Goal: Transaction & Acquisition: Purchase product/service

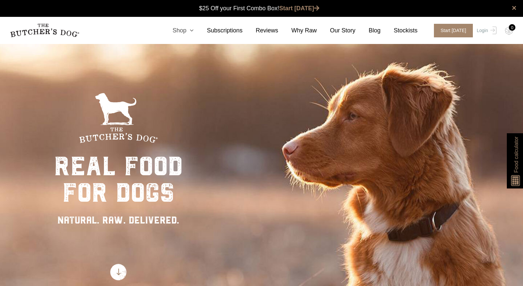
click at [188, 32] on link "Shop" at bounding box center [176, 30] width 34 height 9
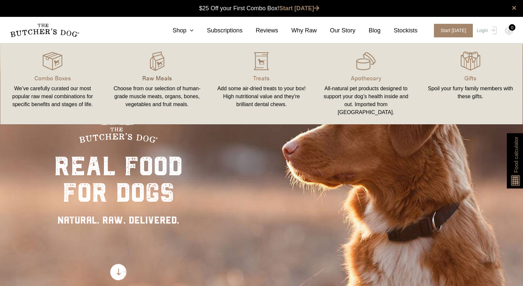
click at [162, 77] on p "Raw Meals" at bounding box center [157, 77] width 89 height 9
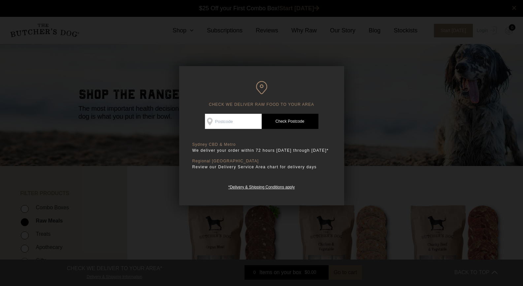
click at [236, 120] on input "Check Availability At" at bounding box center [233, 121] width 57 height 15
type input "2155"
click at [291, 118] on link "Check Postcode" at bounding box center [290, 121] width 57 height 15
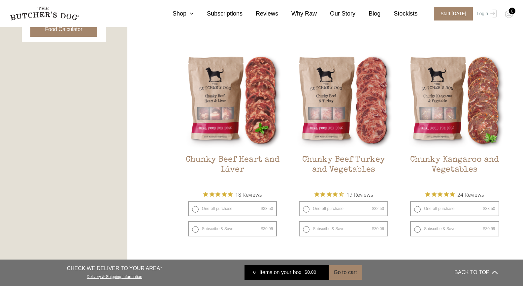
scroll to position [363, 0]
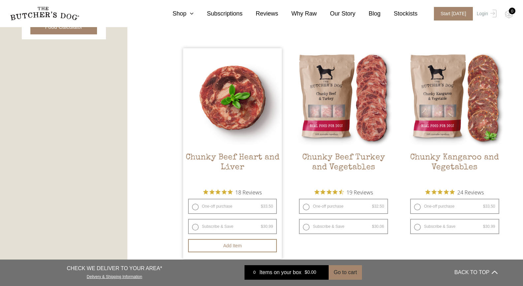
click at [246, 191] on span "18 Reviews" at bounding box center [248, 192] width 26 height 10
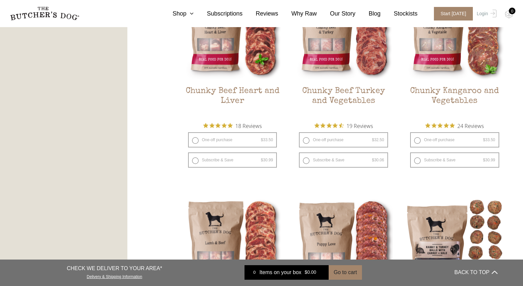
scroll to position [429, 0]
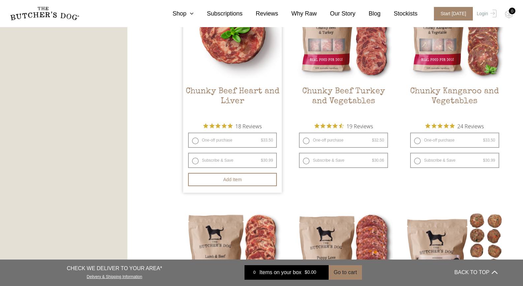
click at [245, 125] on span "18 Reviews" at bounding box center [248, 126] width 26 height 10
click at [238, 90] on h2 "Chunky Beef Heart and Liver" at bounding box center [232, 102] width 99 height 31
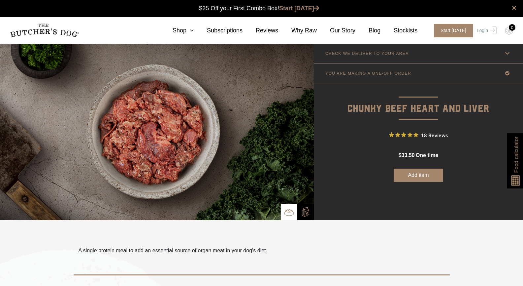
click at [394, 59] on link "CHECK WE DELIVER TO YOUR AREA" at bounding box center [418, 53] width 209 height 19
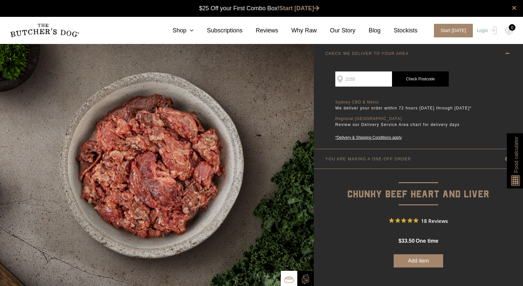
click at [389, 162] on link "YOU ARE MAKING A ONE-OFF ORDER" at bounding box center [418, 158] width 209 height 19
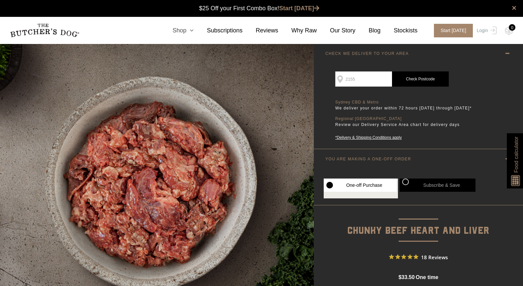
click at [194, 32] on icon at bounding box center [190, 30] width 7 height 6
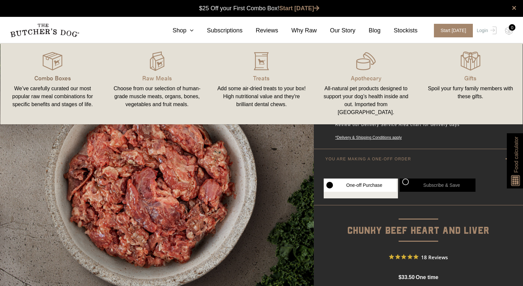
click at [52, 76] on p "Combo Boxes" at bounding box center [52, 77] width 89 height 9
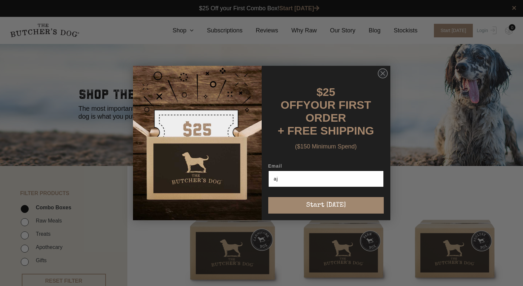
type input "[EMAIL_ADDRESS][DOMAIN_NAME]"
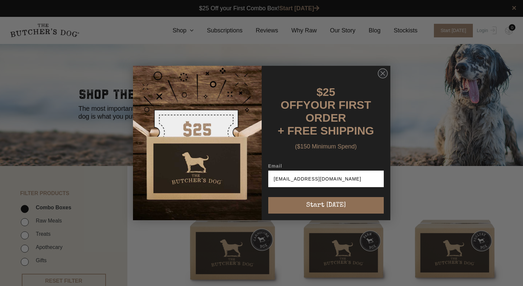
click at [323, 201] on button "Start [DATE]" at bounding box center [326, 205] width 116 height 17
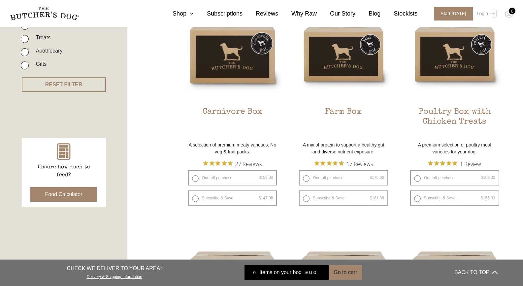
scroll to position [132, 0]
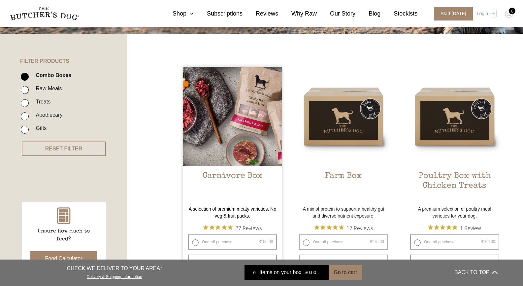
drag, startPoint x: 244, startPoint y: 134, endPoint x: 205, endPoint y: 148, distance: 41.4
click at [205, 148] on img at bounding box center [232, 116] width 99 height 99
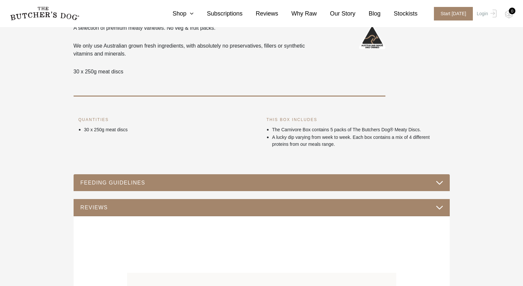
scroll to position [231, 0]
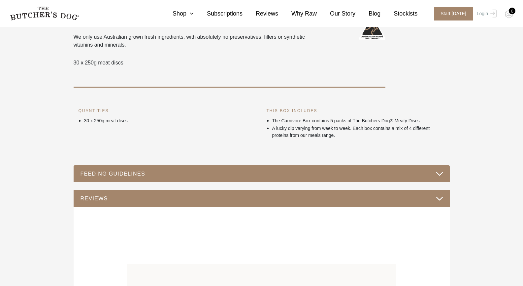
click at [132, 174] on button "FEEDING GUIDELINES" at bounding box center [261, 173] width 363 height 9
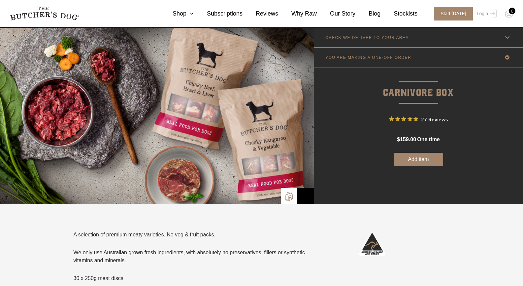
scroll to position [0, 0]
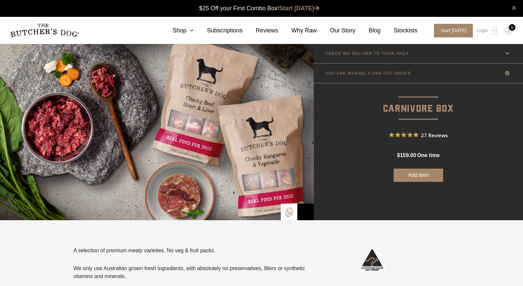
click at [251, 161] on img at bounding box center [157, 132] width 314 height 176
click at [298, 214] on p at bounding box center [306, 211] width 17 height 17
click at [311, 209] on p at bounding box center [306, 211] width 17 height 17
click at [306, 209] on img at bounding box center [306, 212] width 10 height 10
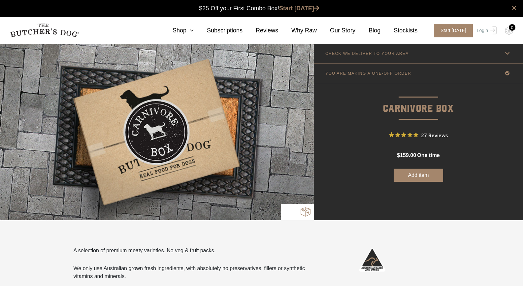
click at [286, 210] on img at bounding box center [289, 212] width 10 height 10
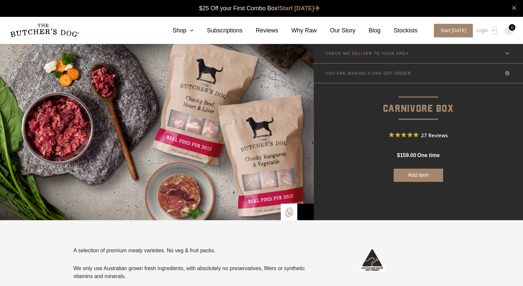
click at [432, 136] on span "27 Reviews" at bounding box center [434, 135] width 27 height 10
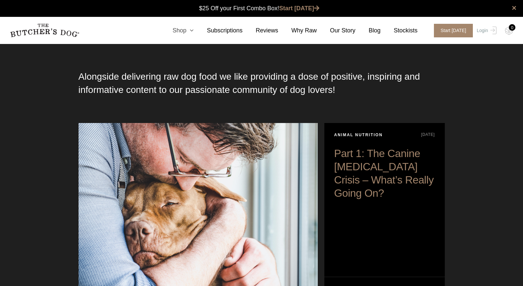
click at [192, 31] on link "Shop" at bounding box center [176, 30] width 34 height 9
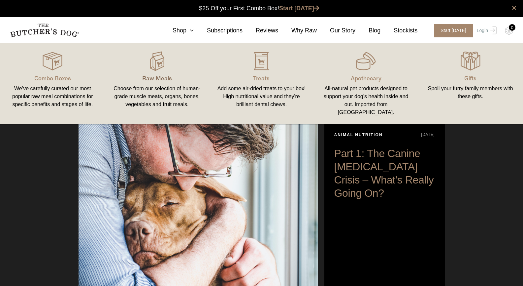
click at [152, 78] on p "Raw Meals" at bounding box center [157, 77] width 89 height 9
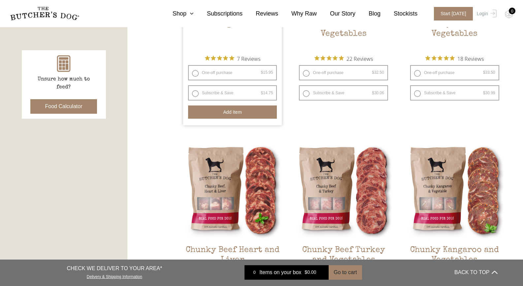
scroll to position [330, 0]
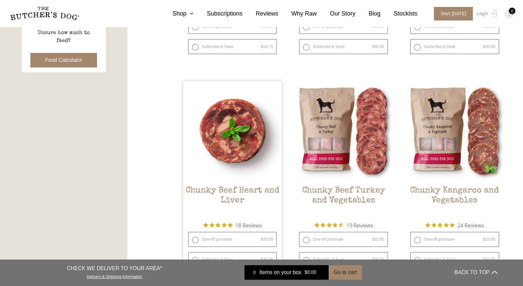
click at [230, 148] on img at bounding box center [232, 130] width 99 height 99
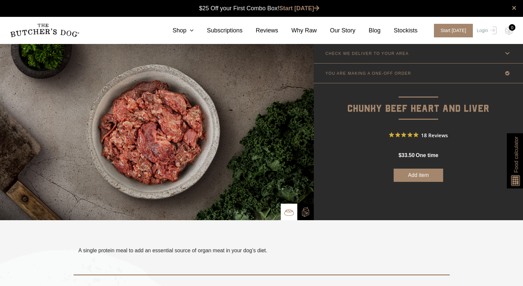
click at [384, 74] on p "YOU ARE MAKING A ONE-OFF ORDER" at bounding box center [369, 73] width 86 height 5
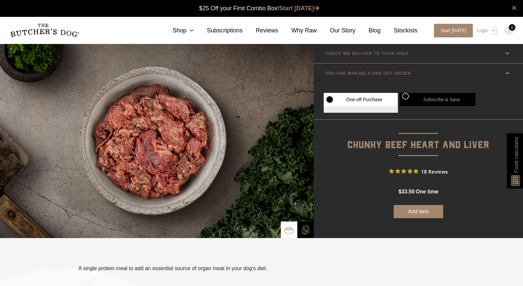
click at [384, 74] on p "YOU ARE MAKING A ONE-OFF ORDER" at bounding box center [369, 73] width 86 height 5
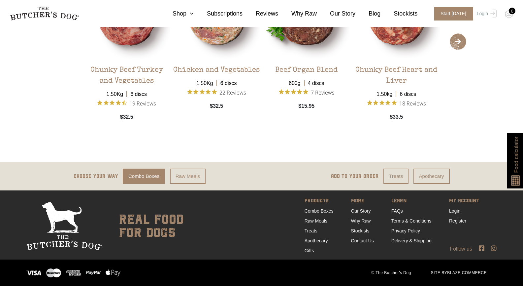
scroll to position [1519, 0]
click at [421, 242] on link "Delivery & Shipping" at bounding box center [412, 240] width 40 height 5
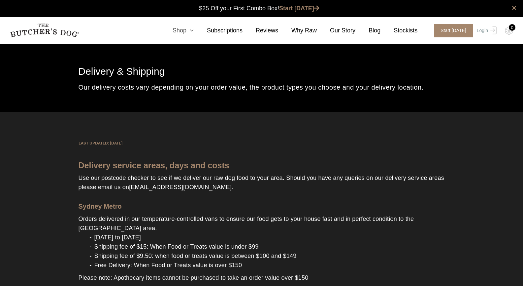
click at [190, 34] on link "Shop" at bounding box center [176, 30] width 34 height 9
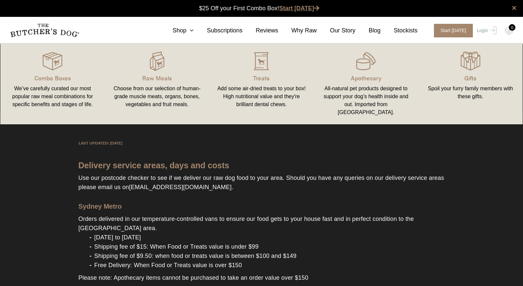
click at [296, 8] on link "Start [DATE]" at bounding box center [299, 8] width 40 height 7
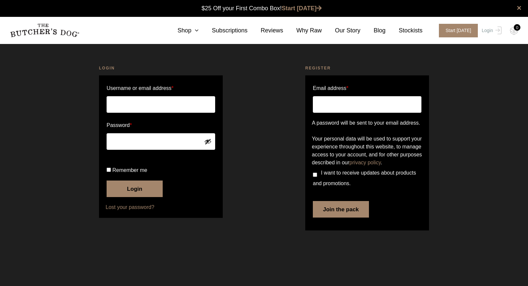
click at [322, 108] on input "Email address *" at bounding box center [367, 104] width 109 height 17
type input "[EMAIL_ADDRESS][DOMAIN_NAME]"
click at [314, 177] on input "I want to receive updates about products and promotions." at bounding box center [315, 174] width 4 height 4
checkbox input "true"
click at [332, 217] on button "Join the pack" at bounding box center [341, 209] width 56 height 17
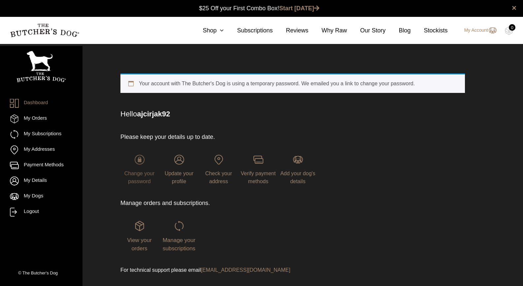
scroll to position [0, 0]
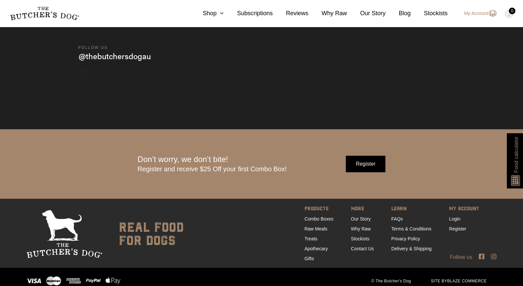
scroll to position [2105, 0]
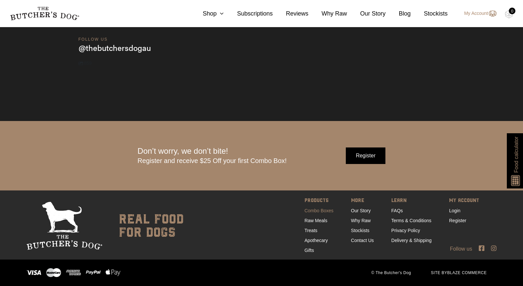
click at [312, 209] on link "Combo Boxes" at bounding box center [319, 210] width 29 height 5
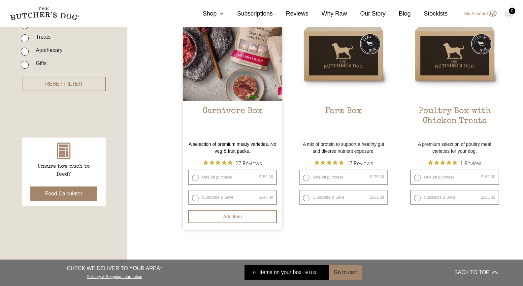
scroll to position [198, 0]
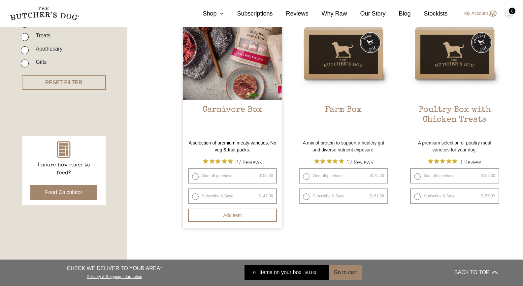
click at [226, 124] on h2 "Carnivore Box" at bounding box center [232, 120] width 99 height 31
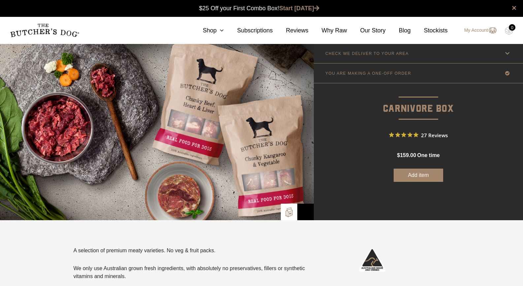
click at [418, 175] on button "Add item" at bounding box center [419, 174] width 50 height 13
click at [406, 75] on p "YOU ARE MAKING A ONE-OFF ORDER" at bounding box center [369, 73] width 86 height 5
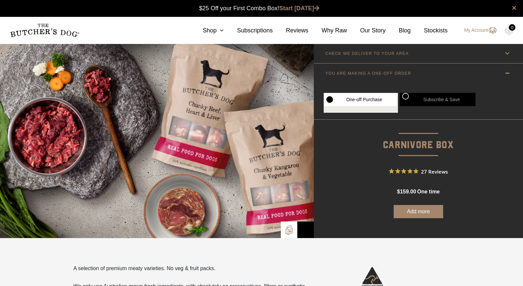
click at [423, 209] on button "Add more" at bounding box center [419, 211] width 50 height 13
click at [511, 29] on div "0" at bounding box center [512, 27] width 7 height 7
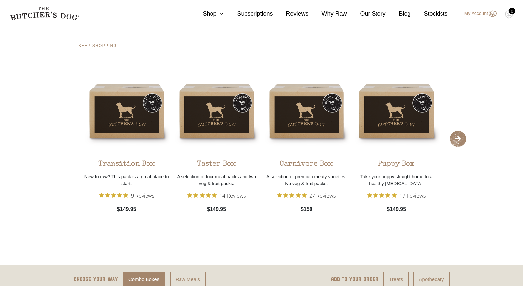
scroll to position [1231, 0]
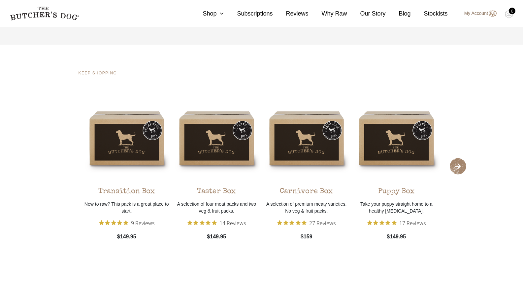
click at [487, 13] on link "My Account" at bounding box center [477, 14] width 39 height 8
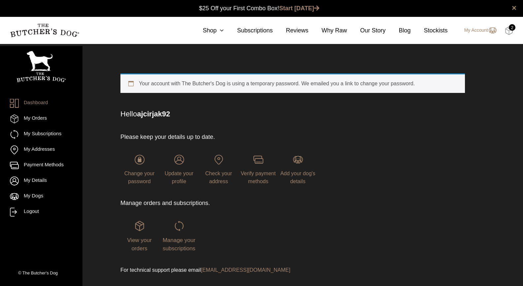
click at [508, 28] on img at bounding box center [509, 30] width 8 height 9
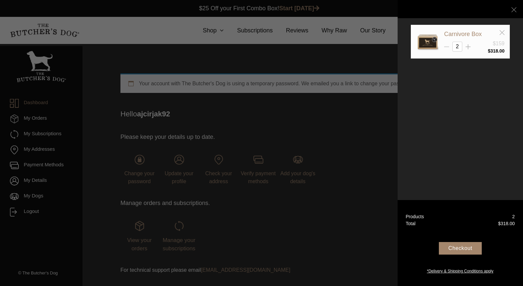
click at [446, 48] on icon at bounding box center [446, 46] width 5 height 5
type input "1"
click at [471, 247] on div "Checkout" at bounding box center [460, 248] width 43 height 13
